Goal: Task Accomplishment & Management: Manage account settings

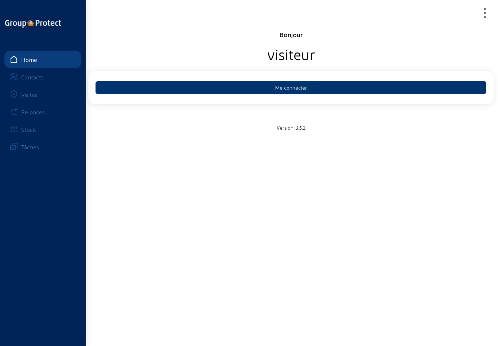
click at [313, 87] on button "Me connecter" at bounding box center [291, 87] width 391 height 13
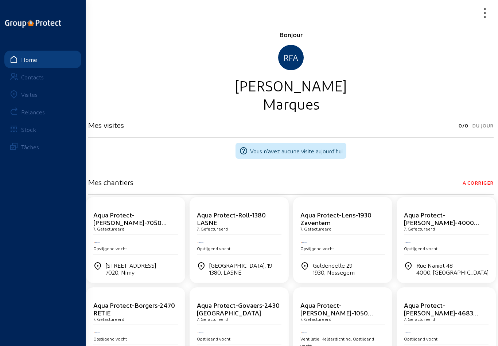
click at [26, 92] on div "Visites" at bounding box center [29, 94] width 16 height 7
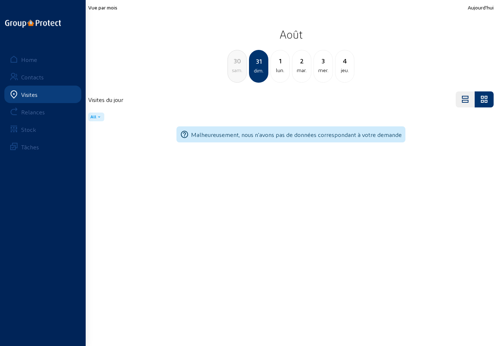
click at [283, 67] on div "lun." at bounding box center [280, 70] width 19 height 9
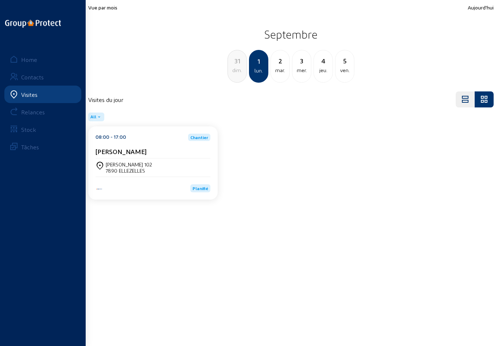
click at [282, 66] on div "2" at bounding box center [280, 61] width 19 height 10
click at [283, 65] on div "3" at bounding box center [280, 61] width 19 height 10
click at [283, 67] on div "jeu." at bounding box center [280, 70] width 19 height 9
click at [282, 65] on div "5" at bounding box center [280, 61] width 19 height 10
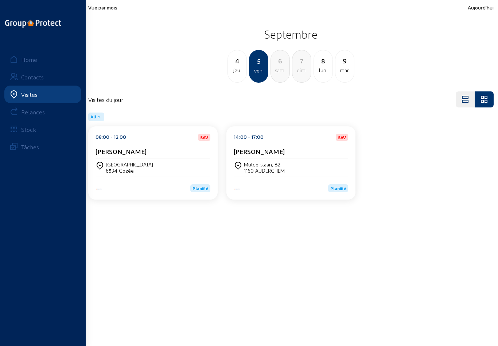
click at [235, 67] on div "jeu." at bounding box center [237, 70] width 19 height 9
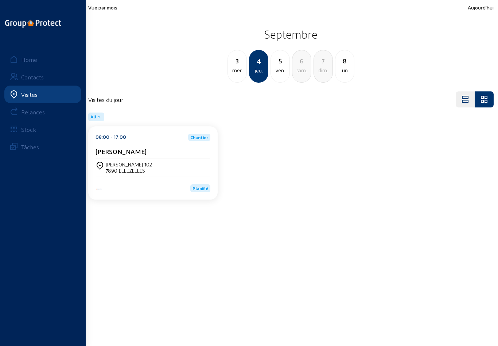
click at [238, 67] on div "mer." at bounding box center [237, 70] width 19 height 9
click at [240, 65] on div "2" at bounding box center [237, 61] width 19 height 10
click at [238, 62] on div "1" at bounding box center [237, 61] width 19 height 10
click at [148, 159] on div "[PERSON_NAME]" at bounding box center [153, 153] width 115 height 11
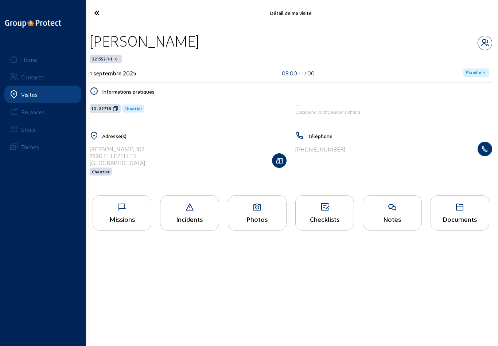
click at [120, 218] on div "Missions" at bounding box center [122, 219] width 58 height 8
click at [101, 11] on icon at bounding box center [118, 13] width 56 height 13
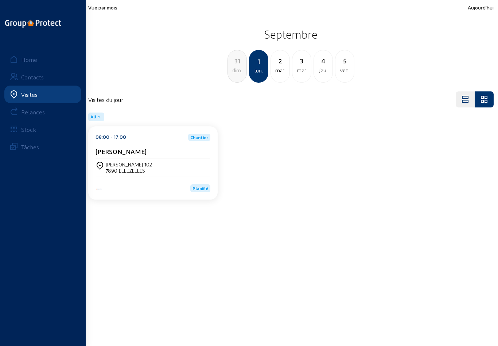
click at [277, 64] on div "2" at bounding box center [280, 61] width 19 height 10
click at [152, 157] on div "Anna Maria Urbanski" at bounding box center [153, 153] width 115 height 11
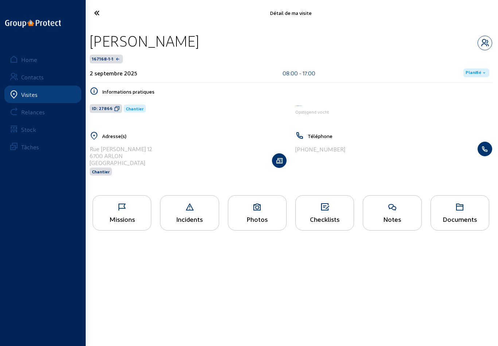
click at [132, 219] on div "Missions" at bounding box center [122, 219] width 58 height 8
click at [265, 217] on div "Photos" at bounding box center [257, 212] width 59 height 35
click at [98, 11] on icon at bounding box center [118, 13] width 56 height 13
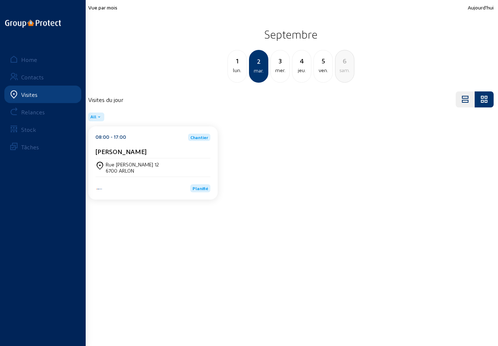
click at [283, 65] on div "3" at bounding box center [280, 61] width 19 height 10
click at [160, 179] on div "Planifié" at bounding box center [153, 185] width 115 height 16
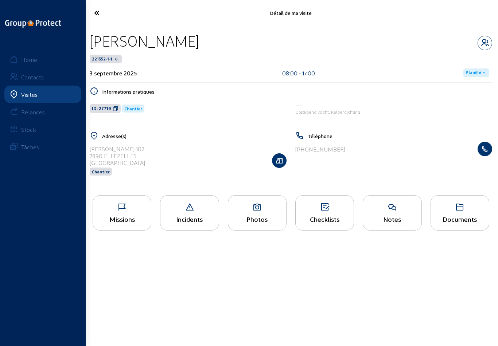
click at [259, 221] on div "Photos" at bounding box center [257, 219] width 58 height 8
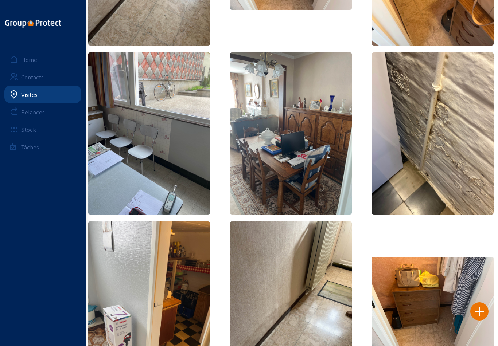
scroll to position [163, 0]
